Goal: Check status: Check status

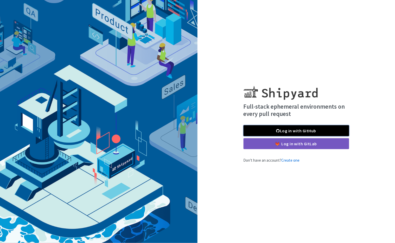
click at [290, 130] on link "Log in with GitHub" at bounding box center [296, 130] width 106 height 11
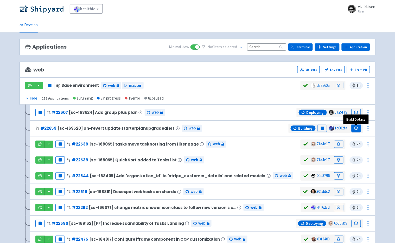
click at [356, 129] on icon at bounding box center [356, 128] width 4 height 4
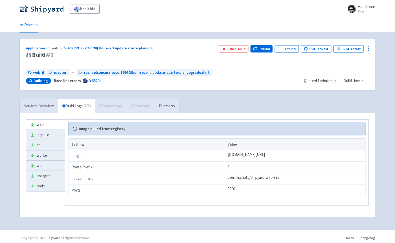
click at [40, 111] on link "Services Overview" at bounding box center [39, 106] width 38 height 14
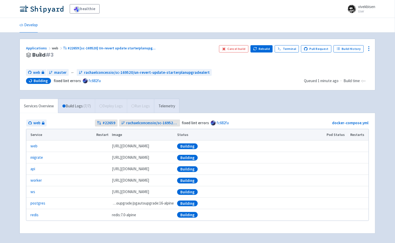
click at [282, 83] on span "Building fixed lint errors fc682fa" at bounding box center [163, 81] width 274 height 6
click at [319, 49] on link "Pull Request" at bounding box center [316, 48] width 30 height 7
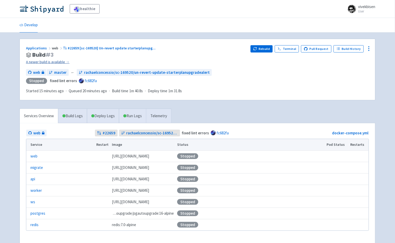
click at [55, 63] on link "A newer build is available →" at bounding box center [136, 62] width 220 height 6
